Goal: Check status: Check status

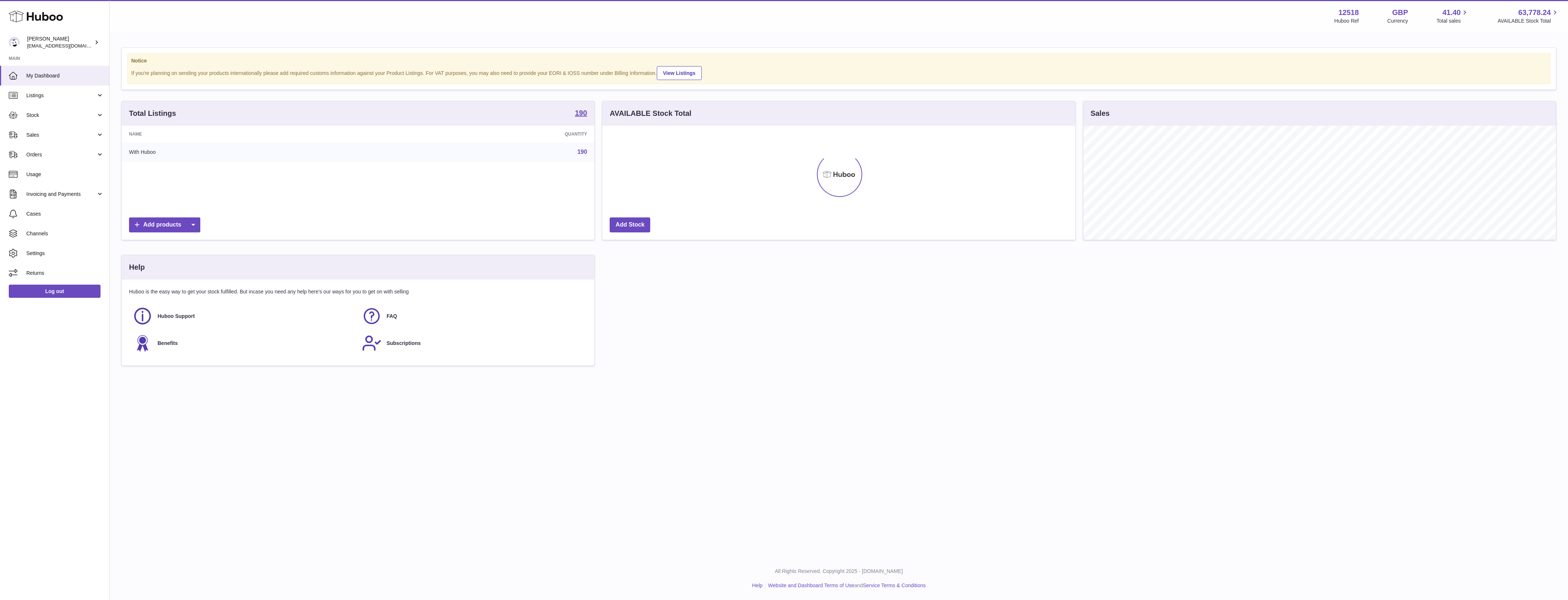
scroll to position [365281, 365029]
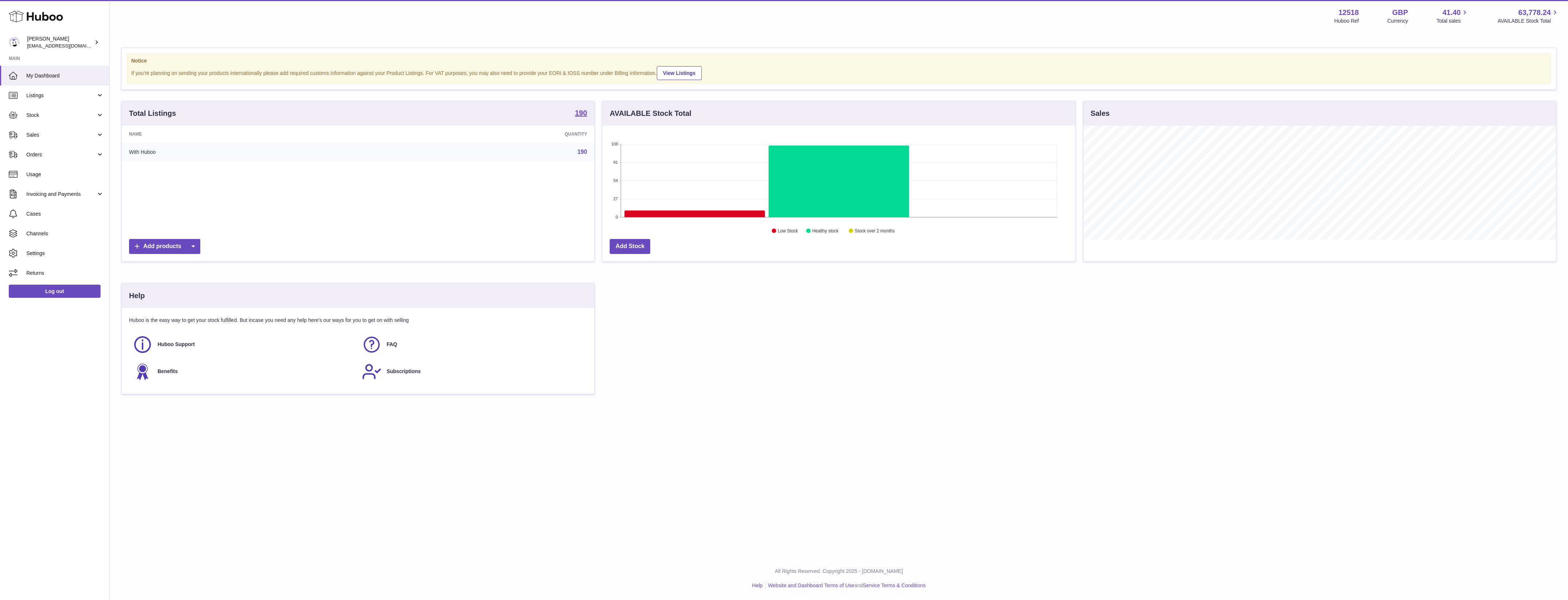
drag, startPoint x: 37, startPoint y: 94, endPoint x: 40, endPoint y: 107, distance: 13.3
click at [37, 94] on span "Listings" at bounding box center [61, 95] width 70 height 7
click at [52, 194] on link "Sales" at bounding box center [55, 189] width 110 height 19
drag, startPoint x: 52, startPoint y: 204, endPoint x: 88, endPoint y: 209, distance: 36.3
click at [52, 204] on span "Sales" at bounding box center [65, 207] width 77 height 7
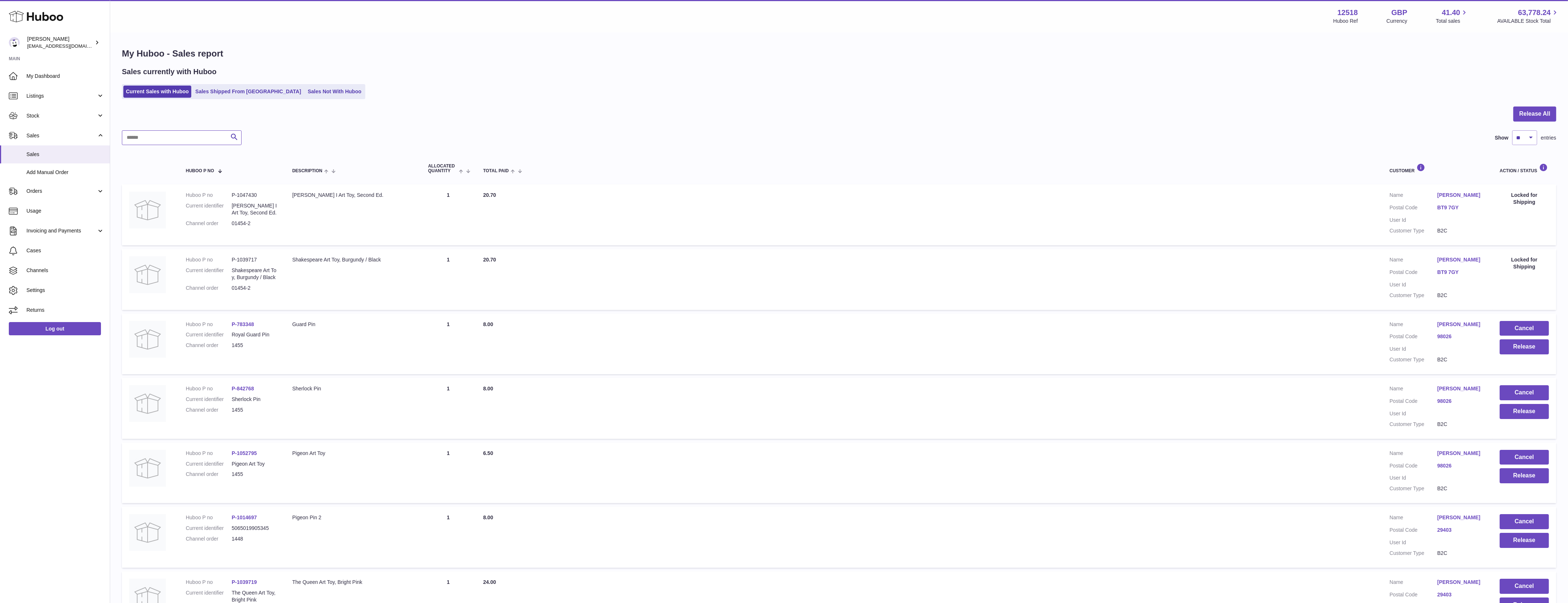
click at [174, 136] on input "text" at bounding box center [182, 138] width 120 height 15
paste input "******"
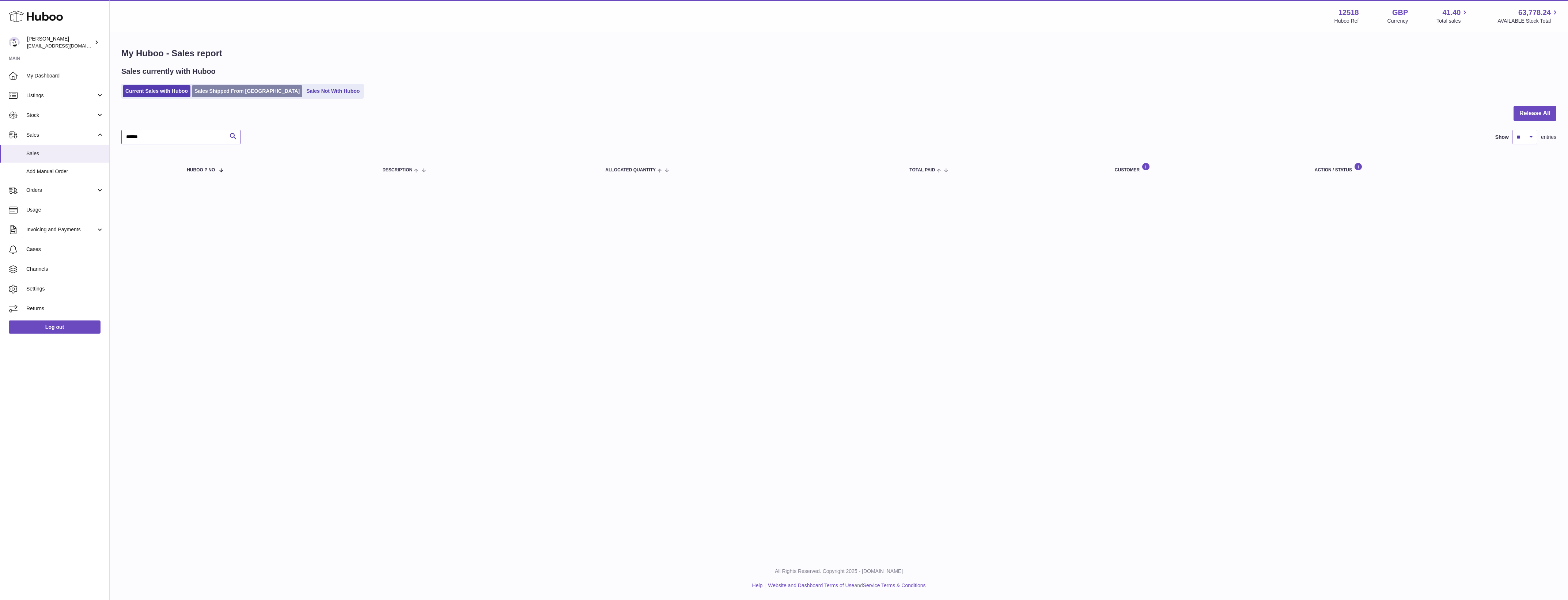
type input "******"
click at [234, 92] on link "Sales Shipped From [GEOGRAPHIC_DATA]" at bounding box center [247, 91] width 110 height 12
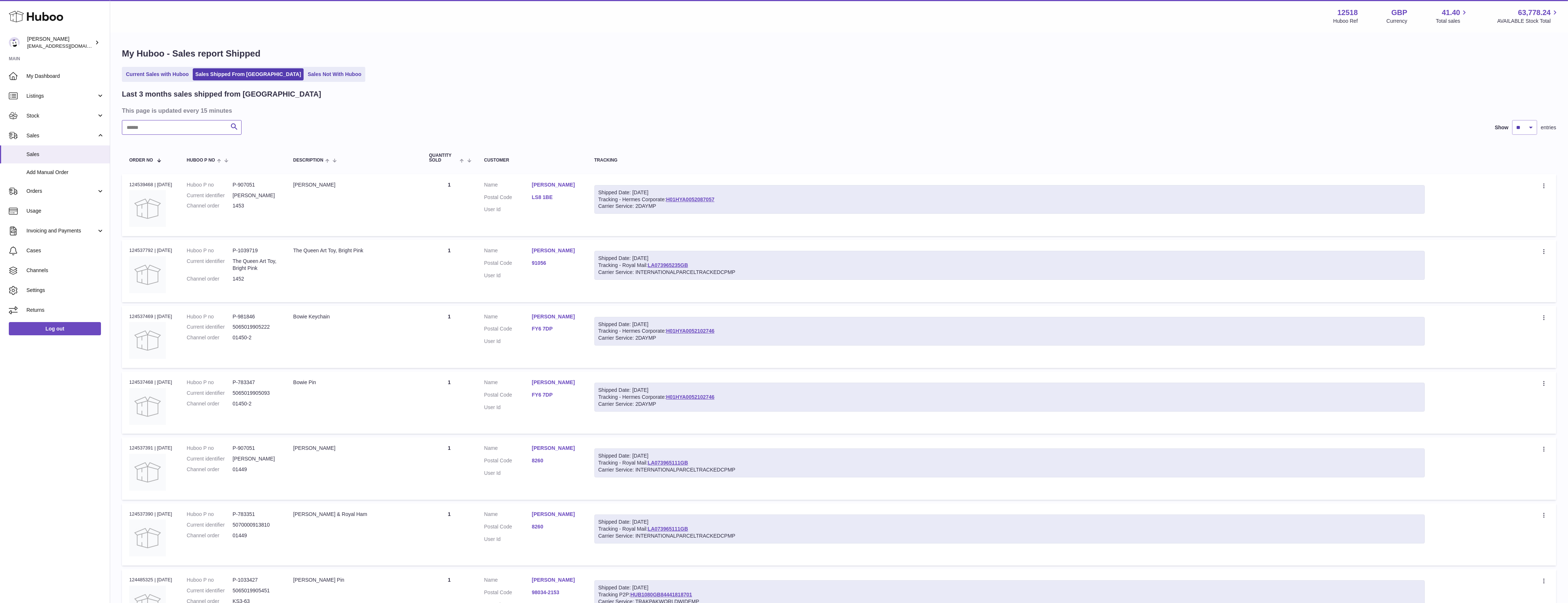
paste input "******"
click at [172, 131] on input "text" at bounding box center [182, 127] width 120 height 15
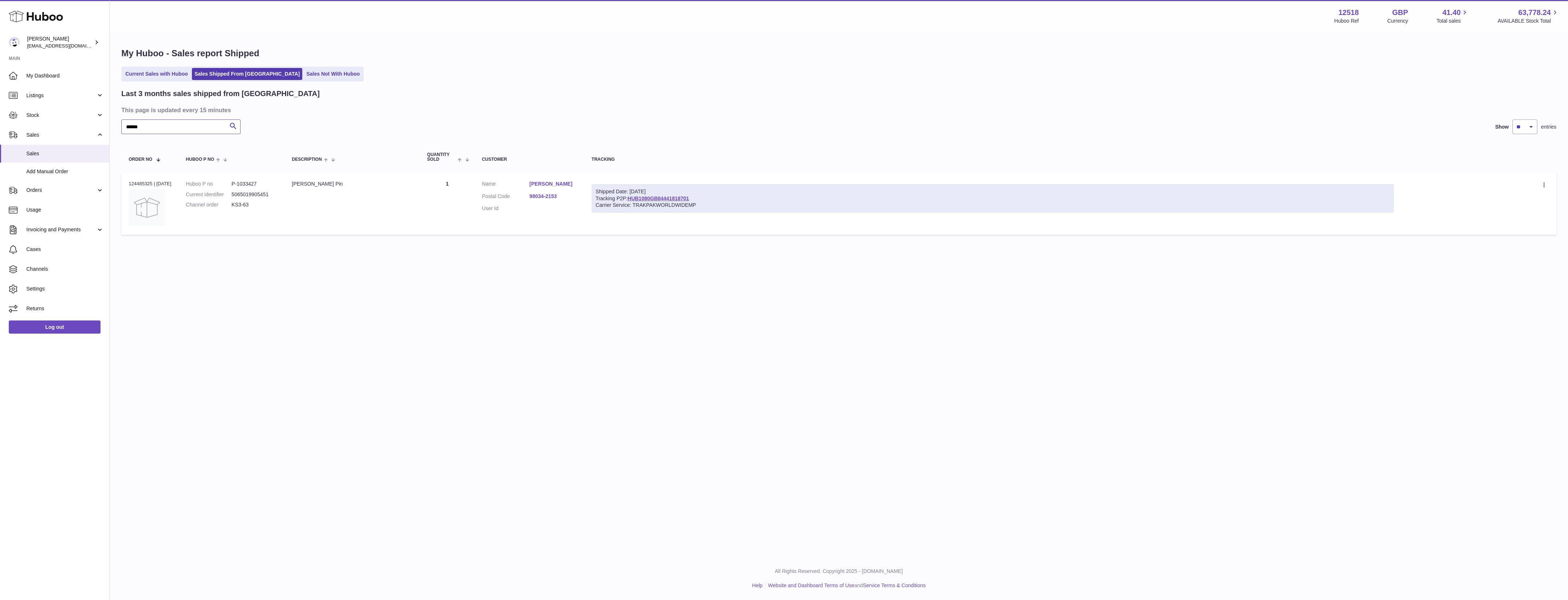
type input "******"
click at [443, 515] on div "Menu Huboo 12518 Huboo Ref GBP Currency 41.40 Total sales 63,778.24 AVAILABLE S…" at bounding box center [839, 278] width 1458 height 557
click at [617, 366] on div "Menu Huboo 12518 Huboo Ref GBP Currency 41.40 Total sales 63,778.24 AVAILABLE S…" at bounding box center [839, 278] width 1458 height 557
click at [590, 436] on div "Menu Huboo 12518 Huboo Ref GBP Currency 41.40 Total sales 63,778.24 AVAILABLE S…" at bounding box center [839, 278] width 1458 height 557
click at [556, 419] on div "Menu Huboo 12518 Huboo Ref GBP Currency 41.40 Total sales 63,778.24 AVAILABLE S…" at bounding box center [839, 278] width 1458 height 557
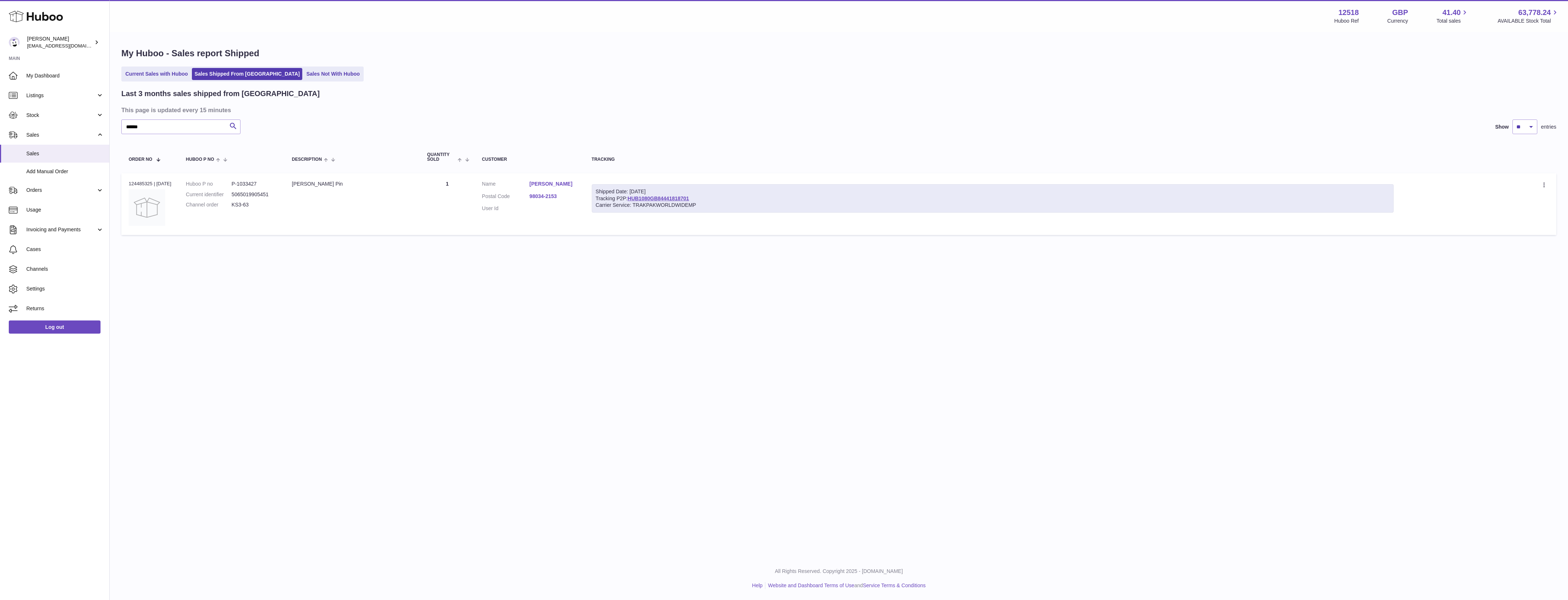
click at [678, 485] on div "Menu Huboo 12518 Huboo Ref GBP Currency 41.40 Total sales 63,778.24 AVAILABLE S…" at bounding box center [839, 278] width 1458 height 557
click at [527, 426] on div "Menu Huboo 12518 Huboo Ref GBP Currency 41.40 Total sales 63,778.24 AVAILABLE S…" at bounding box center [839, 278] width 1458 height 557
drag, startPoint x: 152, startPoint y: 183, endPoint x: 119, endPoint y: 182, distance: 33.0
click at [119, 182] on div "My Huboo - Sales report Shipped Current Sales with Huboo Sales Shipped From [GE…" at bounding box center [839, 143] width 1458 height 220
copy div "Order No Huboo P no Description Quantity Sold Customer Tracking Order no 124485…"
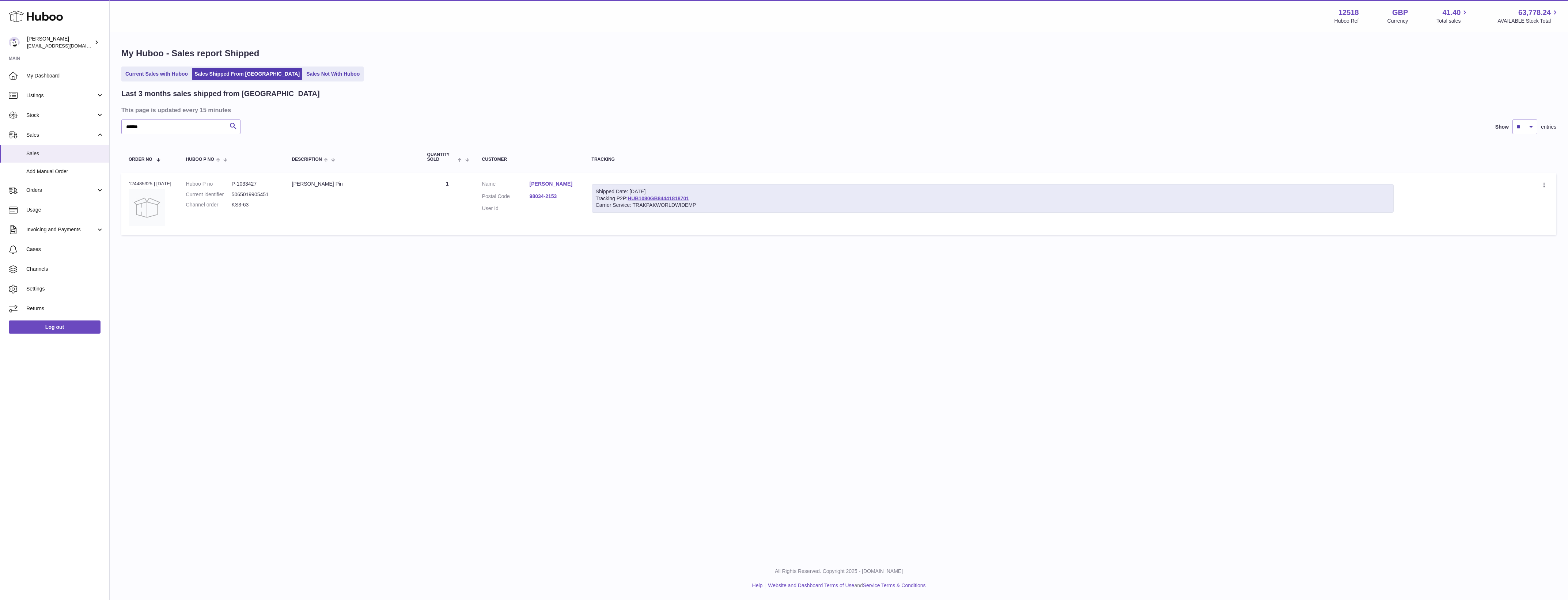
drag, startPoint x: 205, startPoint y: 195, endPoint x: 148, endPoint y: 184, distance: 58.1
click at [205, 195] on dt "Current identifier" at bounding box center [209, 194] width 46 height 7
click at [143, 181] on div "Order no 124485325 | [DATE]" at bounding box center [150, 184] width 43 height 7
copy div "124485325"
